Goal: Task Accomplishment & Management: Use online tool/utility

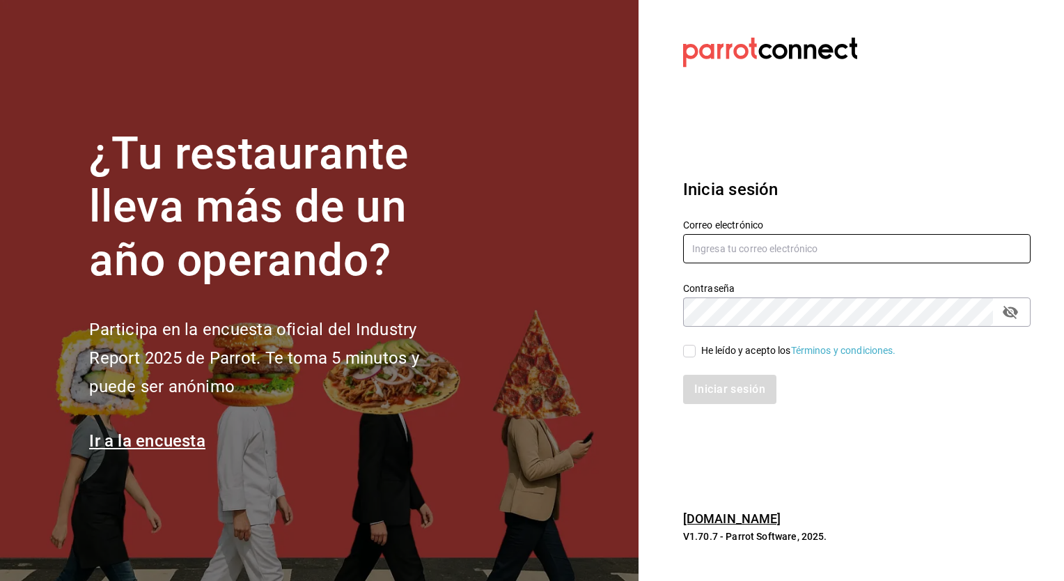
type input "adrian.mora@costeno.com"
click at [690, 354] on input "He leído y acepto los Términos y condiciones." at bounding box center [689, 351] width 13 height 13
checkbox input "true"
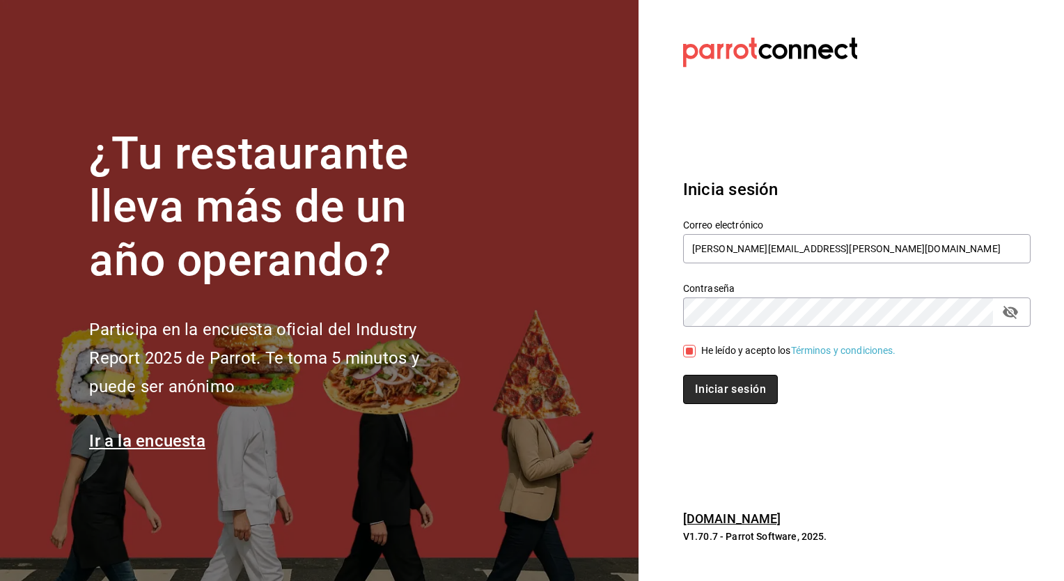
click at [718, 391] on button "Iniciar sesión" at bounding box center [730, 389] width 95 height 29
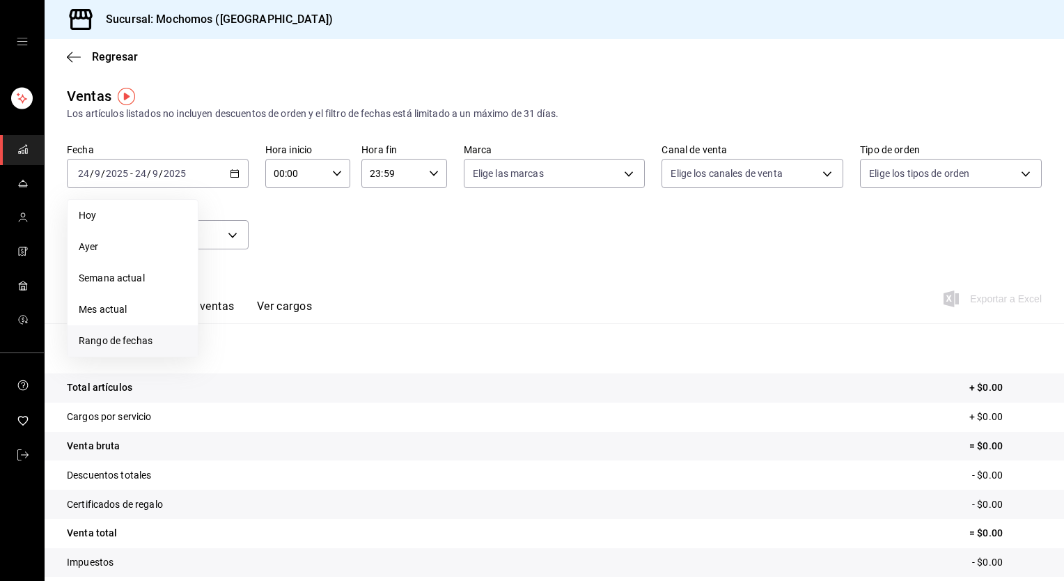
click at [141, 343] on span "Rango de fechas" at bounding box center [133, 340] width 108 height 15
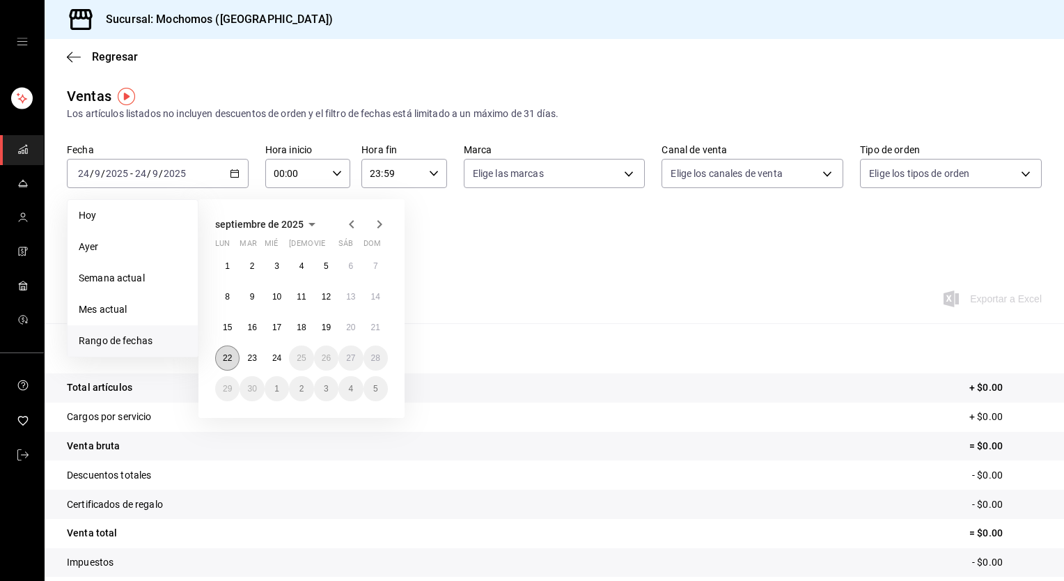
click at [230, 358] on abbr "22" at bounding box center [227, 358] width 9 height 10
click at [277, 357] on abbr "24" at bounding box center [276, 358] width 9 height 10
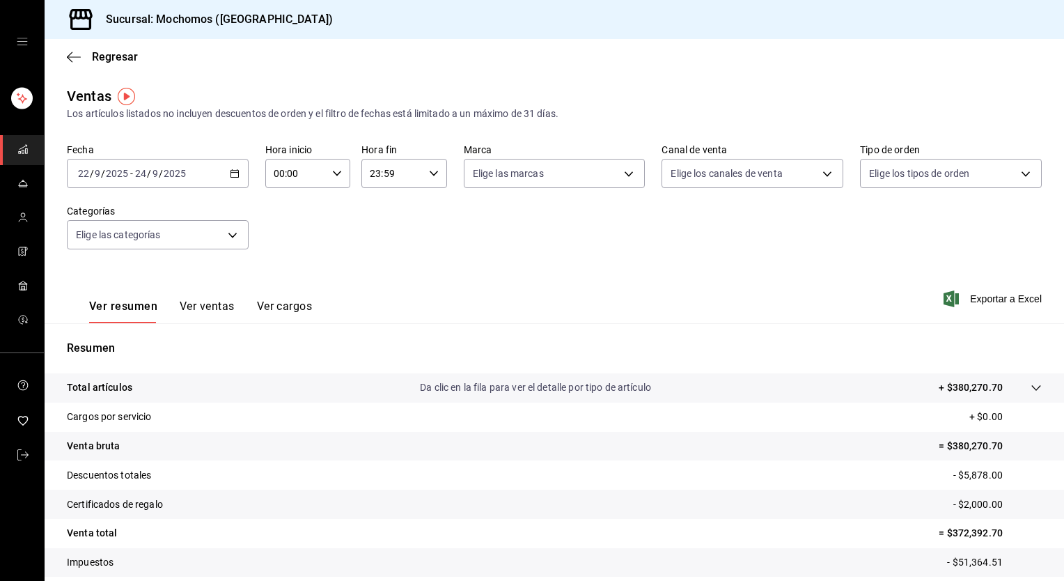
click at [334, 168] on icon "button" at bounding box center [337, 173] width 10 height 10
drag, startPoint x: 282, startPoint y: 258, endPoint x: 281, endPoint y: 241, distance: 16.7
click at [281, 241] on div "01" at bounding box center [284, 242] width 42 height 33
click at [281, 241] on button "05" at bounding box center [284, 231] width 37 height 28
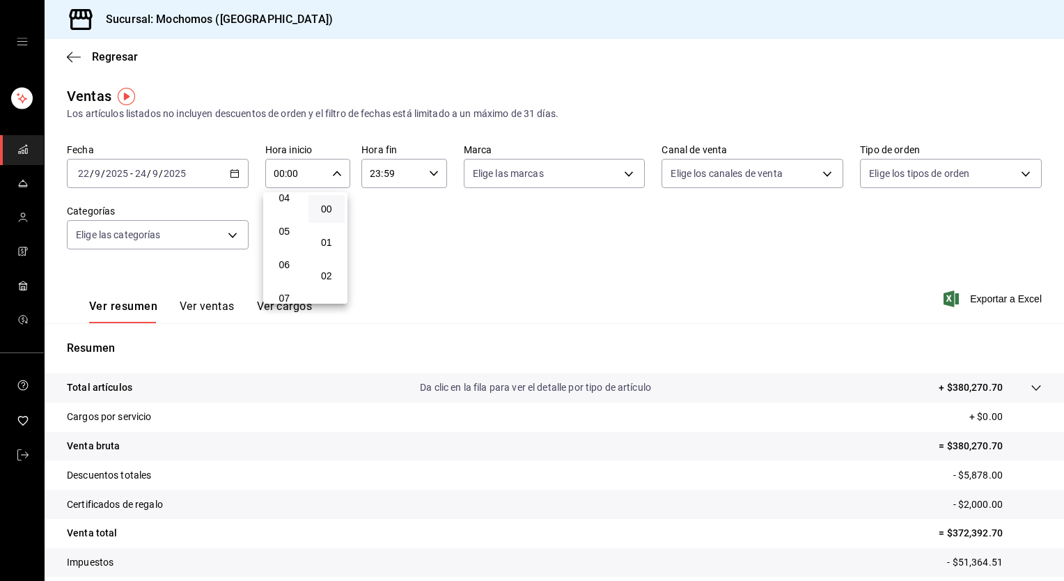
type input "05:00"
click at [332, 205] on span "00" at bounding box center [327, 208] width 20 height 11
click at [431, 171] on div at bounding box center [532, 290] width 1064 height 581
click at [431, 171] on icon "button" at bounding box center [434, 173] width 10 height 10
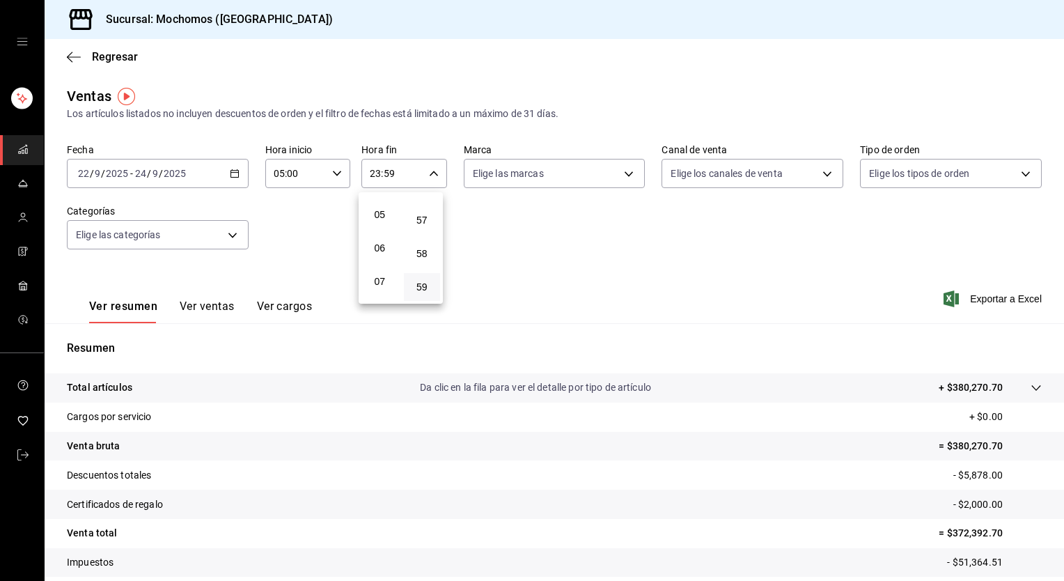
click at [377, 220] on span "05" at bounding box center [380, 214] width 20 height 11
click at [425, 205] on span "00" at bounding box center [422, 208] width 20 height 11
type input "05:00"
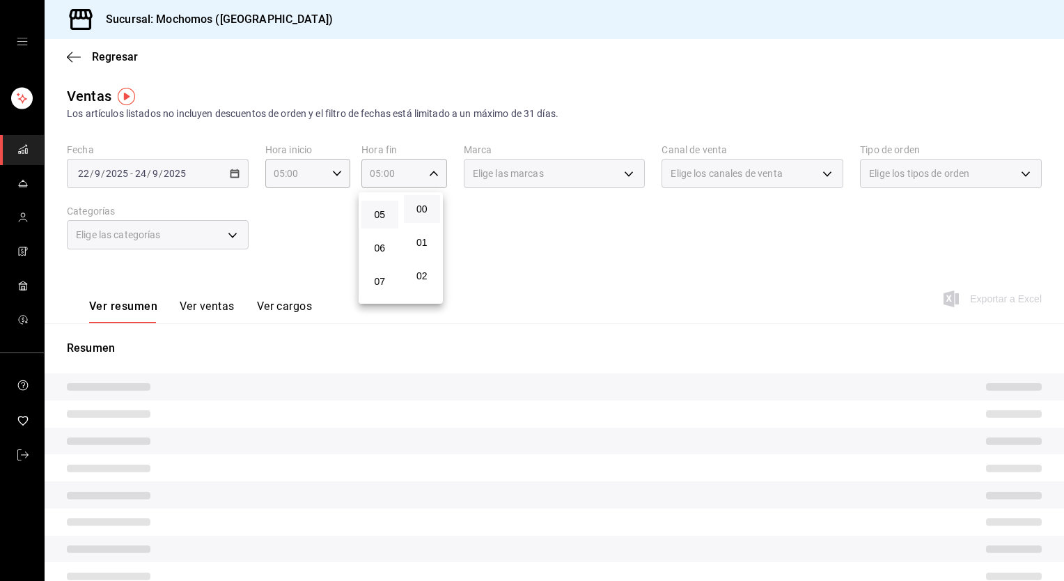
click at [534, 238] on div at bounding box center [532, 290] width 1064 height 581
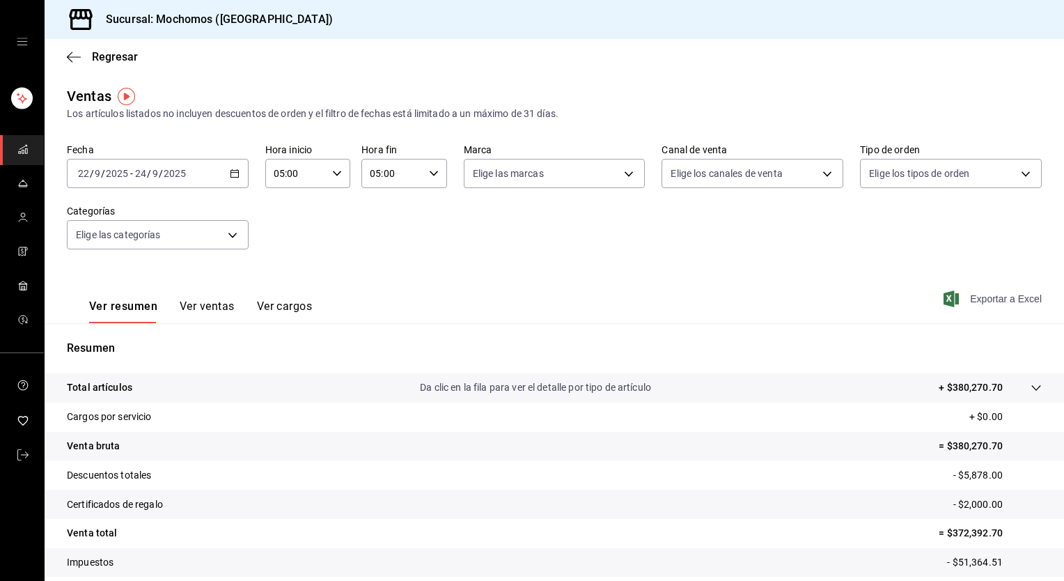
click at [984, 301] on span "Exportar a Excel" at bounding box center [993, 298] width 95 height 17
